Goal: Task Accomplishment & Management: Use online tool/utility

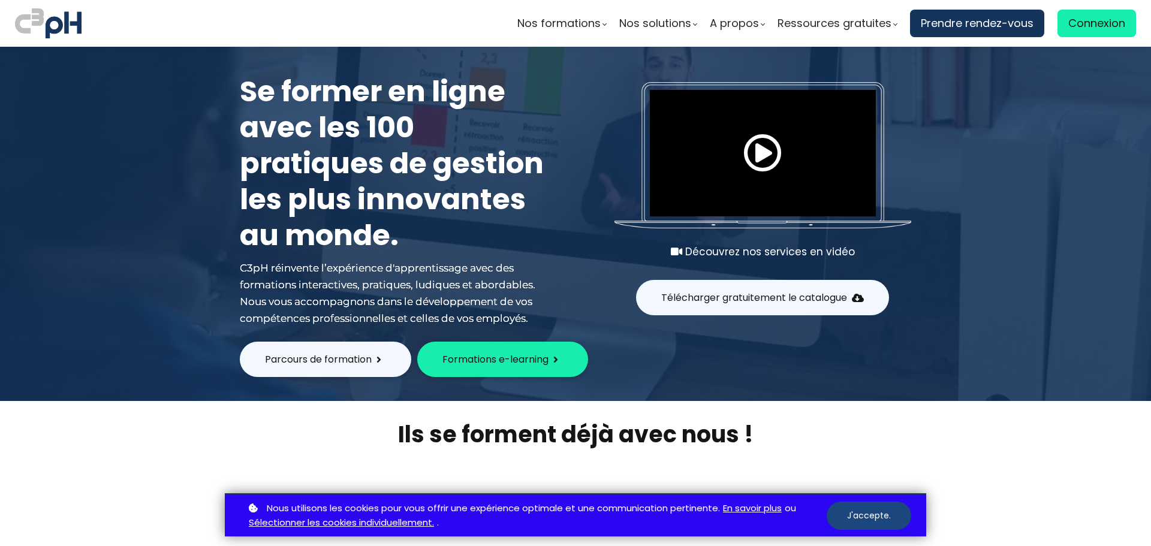
click at [882, 516] on button "J'accepte." at bounding box center [869, 516] width 85 height 28
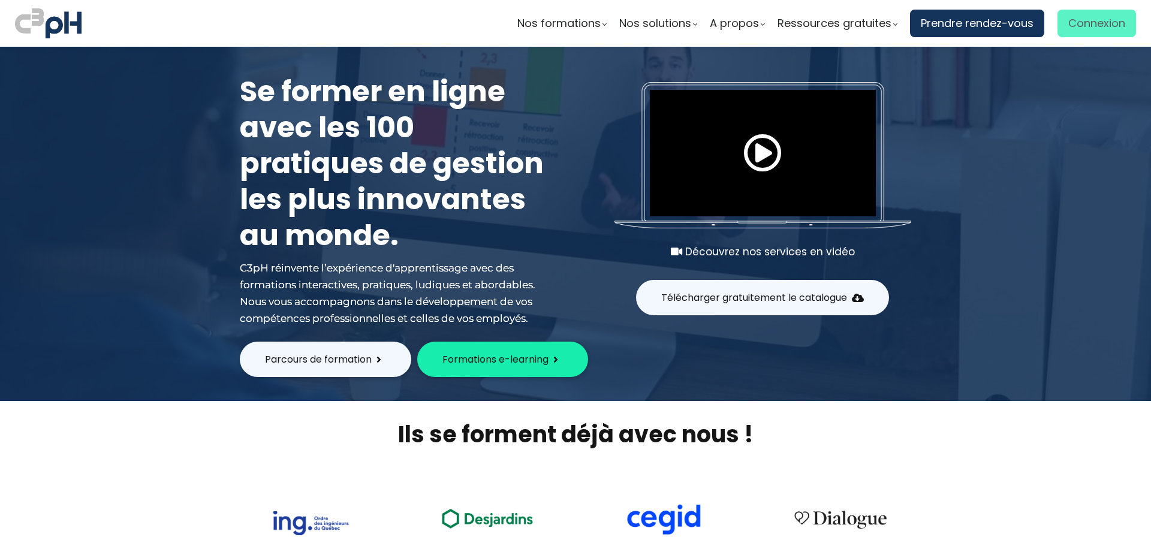
click at [1095, 28] on span "Connexion" at bounding box center [1096, 23] width 57 height 18
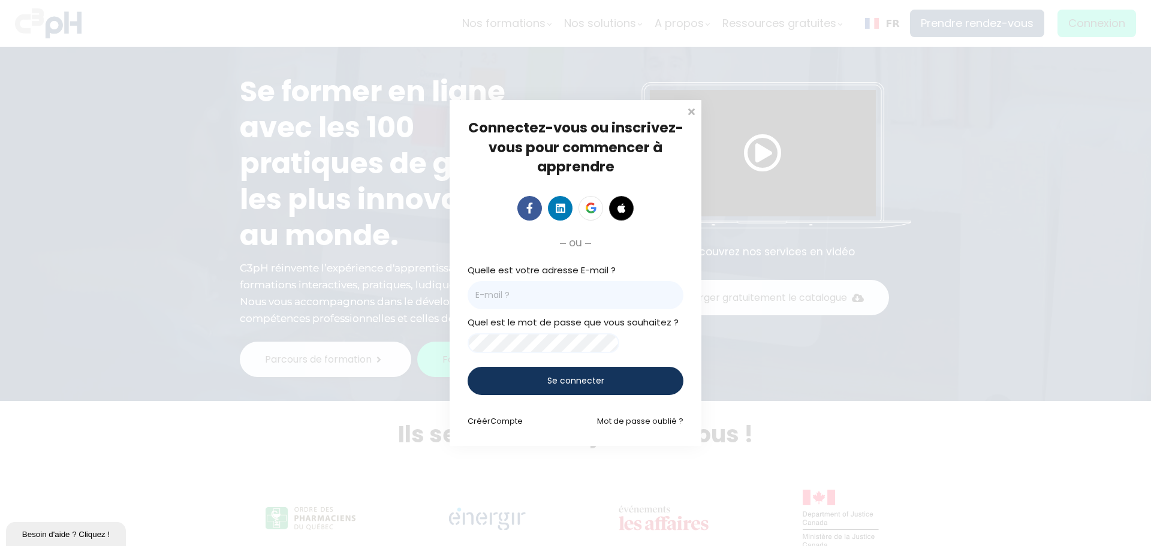
click at [573, 294] on input "email" at bounding box center [576, 295] width 216 height 28
paste input "Frederic.Bellavance@et.eurofinsca.com"
type input "Frederic.Bellavance@et.eurofinsca.com"
click at [573, 387] on span "Se connecter" at bounding box center [575, 381] width 57 height 13
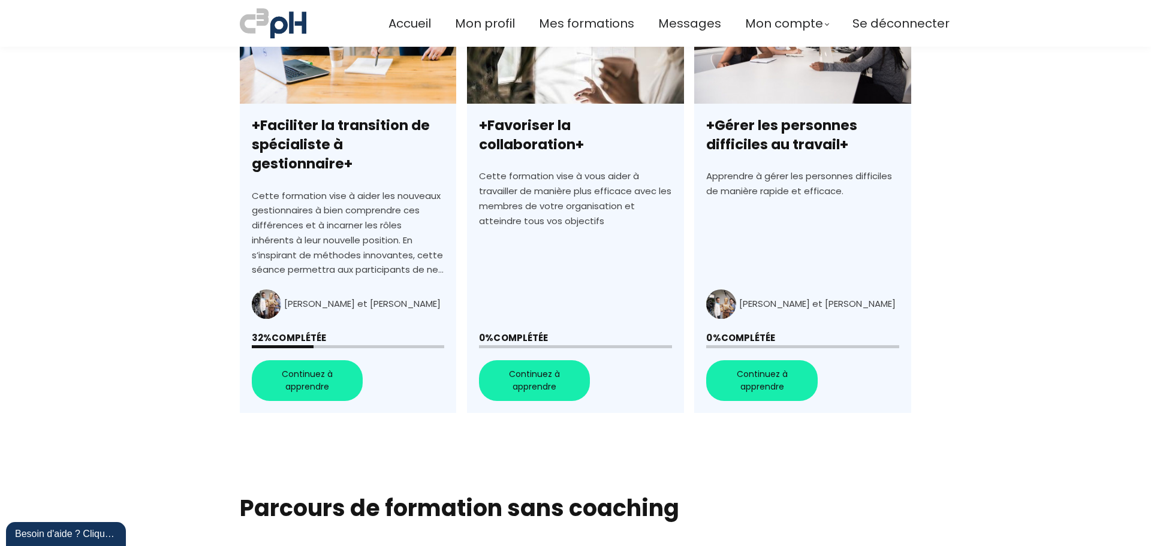
scroll to position [420, 0]
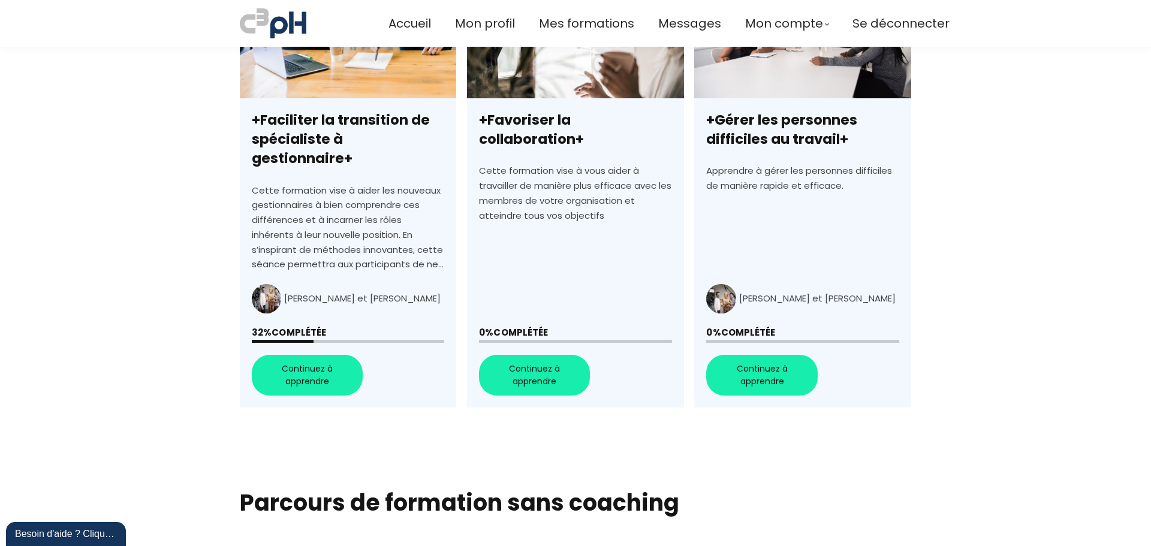
click at [328, 364] on link "+Faciliter la transition de spécialiste à gestionnaire+" at bounding box center [348, 192] width 216 height 431
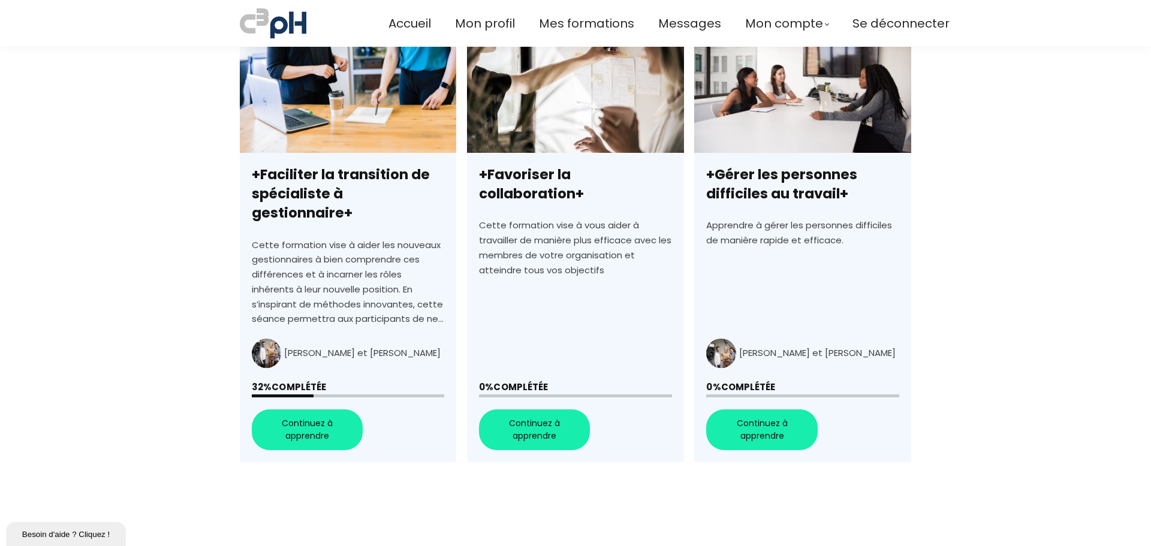
scroll to position [256, 0]
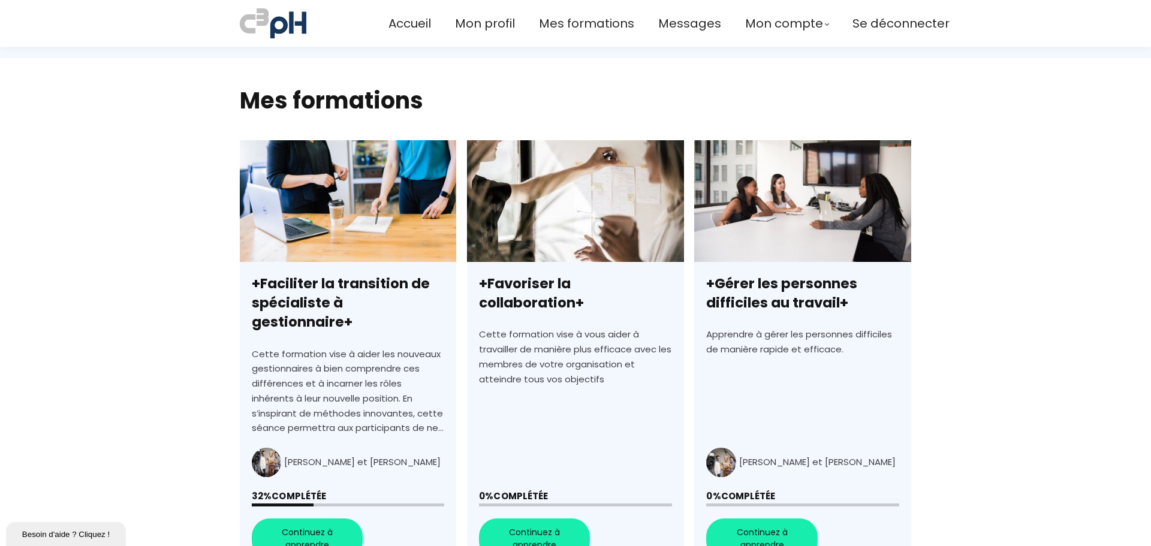
click at [350, 244] on link "+Faciliter la transition de spécialiste à gestionnaire+" at bounding box center [348, 355] width 216 height 431
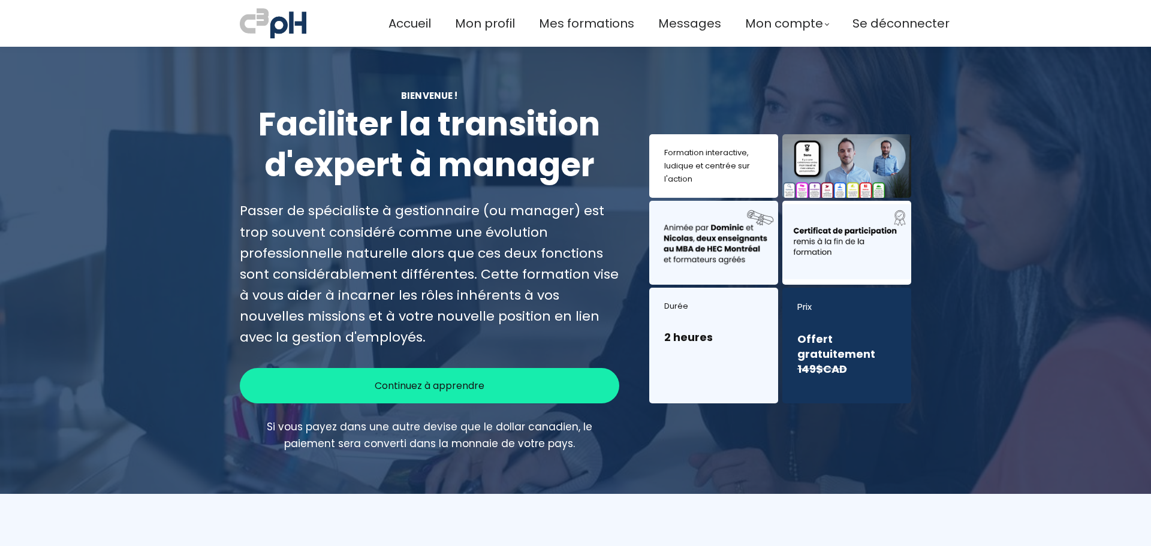
click at [424, 392] on span "Continuez à apprendre" at bounding box center [430, 385] width 110 height 15
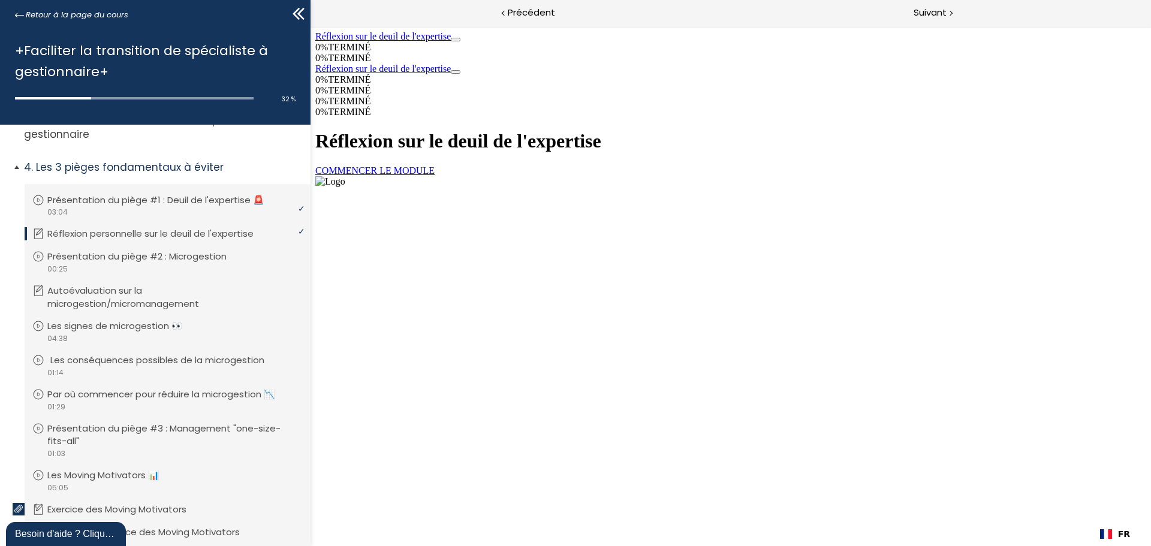
scroll to position [120, 0]
